Goal: Information Seeking & Learning: Learn about a topic

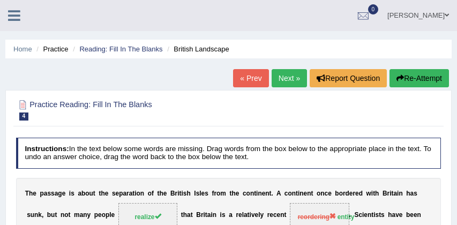
scroll to position [160, 0]
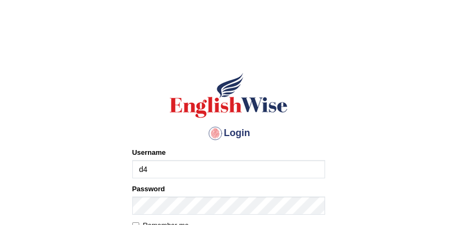
type input "d"
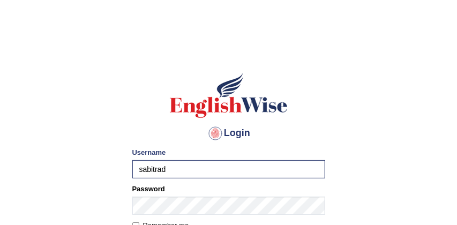
type input "[PERSON_NAME]"
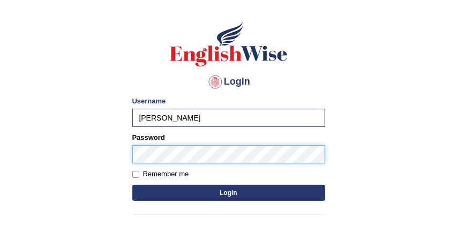
scroll to position [62, 0]
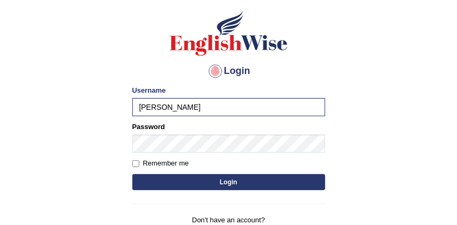
click at [223, 181] on button "Login" at bounding box center [228, 182] width 193 height 16
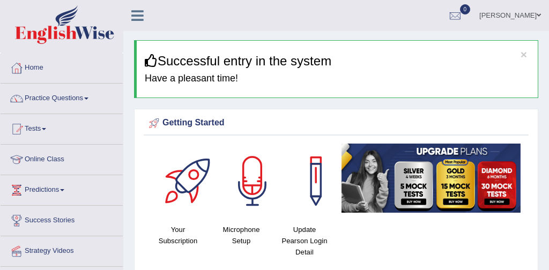
click at [69, 96] on link "Practice Questions" at bounding box center [62, 97] width 122 height 27
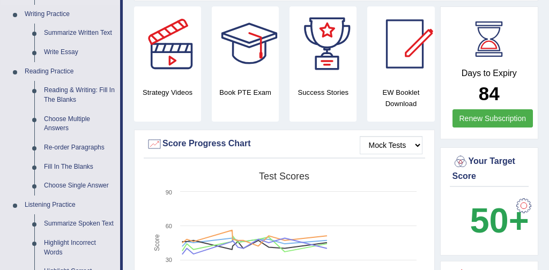
scroll to position [277, 0]
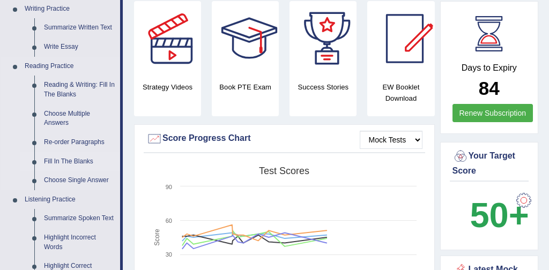
click at [92, 161] on link "Fill In The Blanks" at bounding box center [79, 161] width 81 height 19
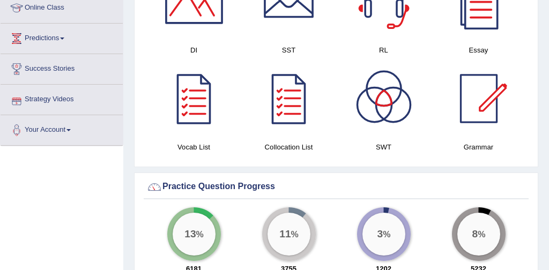
scroll to position [724, 0]
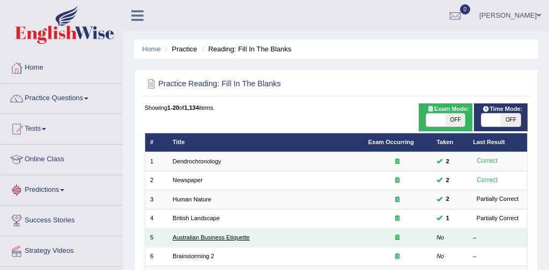
click at [223, 238] on link "Australian Business Etiquette" at bounding box center [211, 237] width 77 height 6
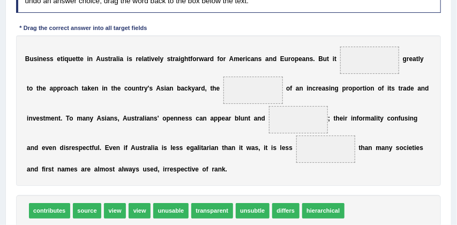
scroll to position [157, 0]
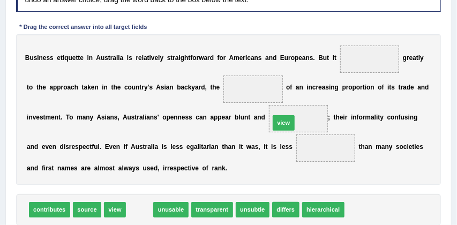
drag, startPoint x: 138, startPoint y: 206, endPoint x: 315, endPoint y: 98, distance: 206.9
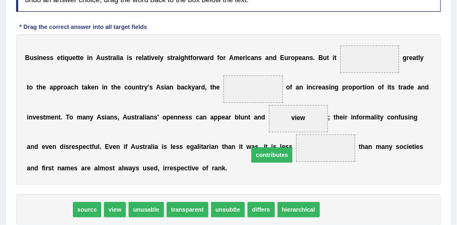
drag, startPoint x: 53, startPoint y: 211, endPoint x: 331, endPoint y: 144, distance: 286.2
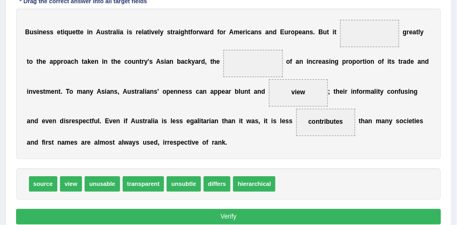
scroll to position [184, 0]
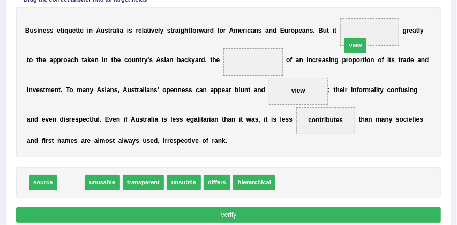
drag, startPoint x: 70, startPoint y: 185, endPoint x: 410, endPoint y: 15, distance: 380.7
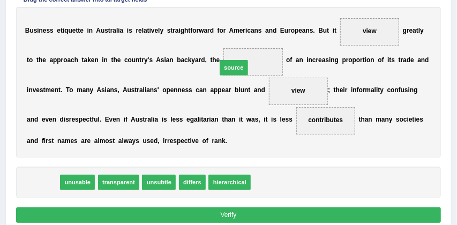
drag, startPoint x: 48, startPoint y: 181, endPoint x: 273, endPoint y: 47, distance: 261.8
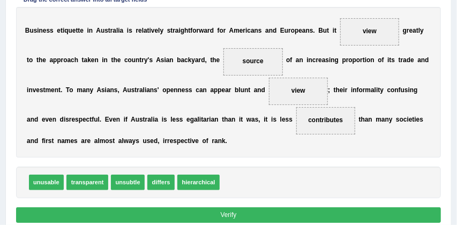
click at [306, 215] on button "Verify" at bounding box center [229, 215] width 426 height 16
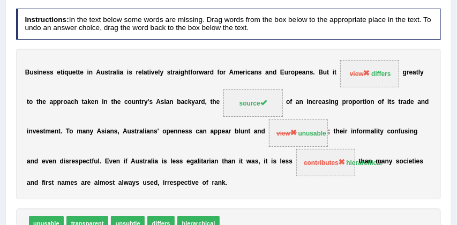
scroll to position [116, 0]
